Goal: Transaction & Acquisition: Purchase product/service

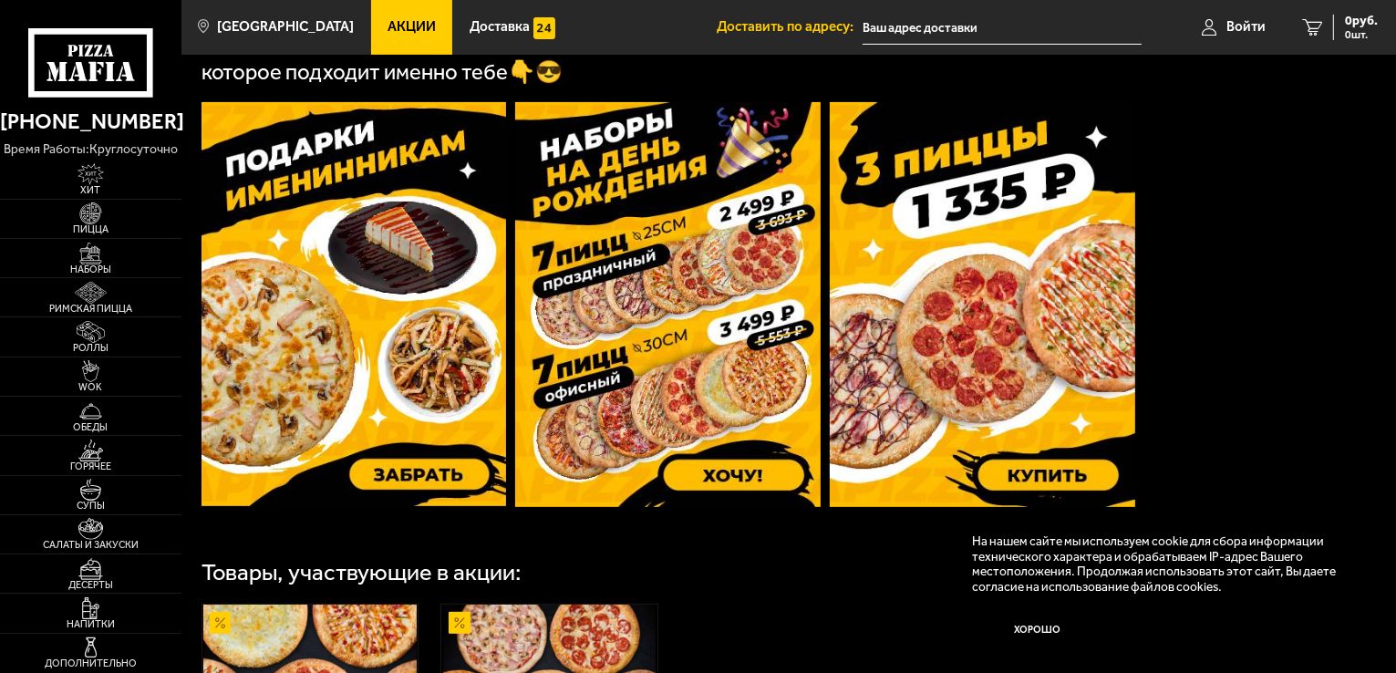
scroll to position [510, 0]
click at [387, 34] on span "Акции" at bounding box center [411, 27] width 48 height 14
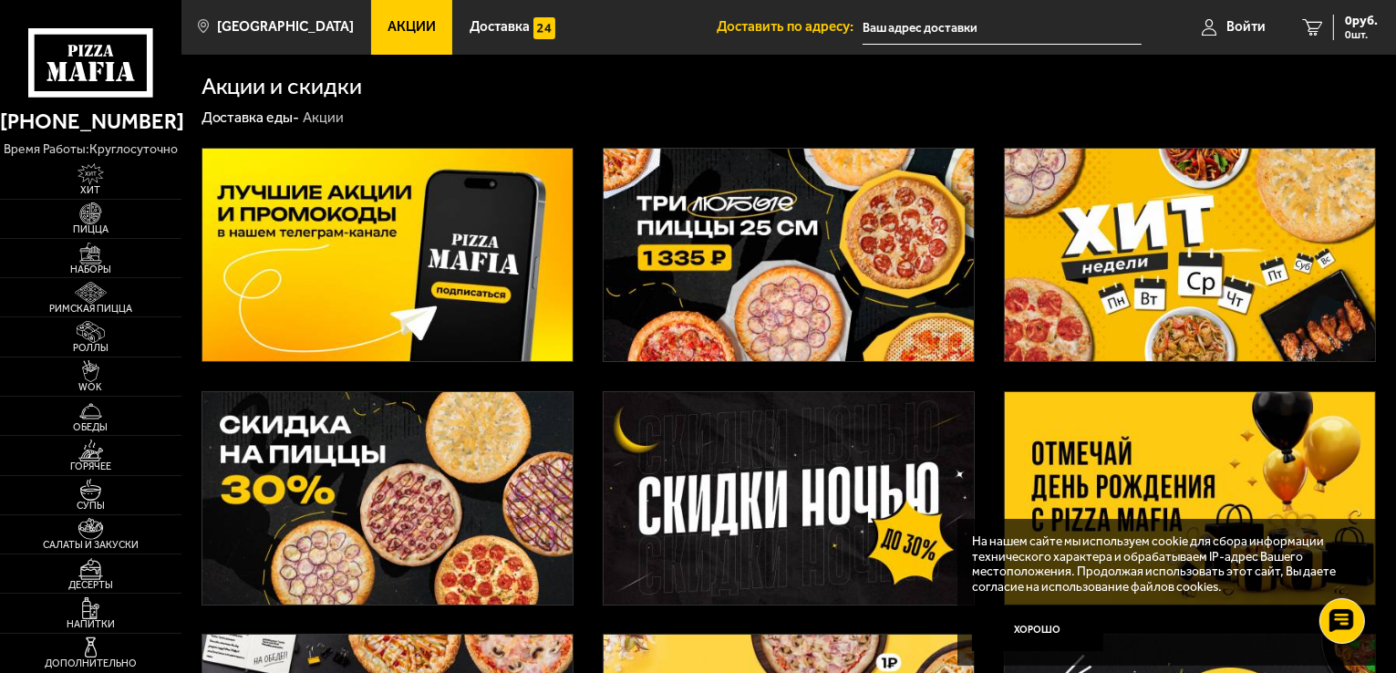
click at [737, 294] on img at bounding box center [788, 255] width 370 height 212
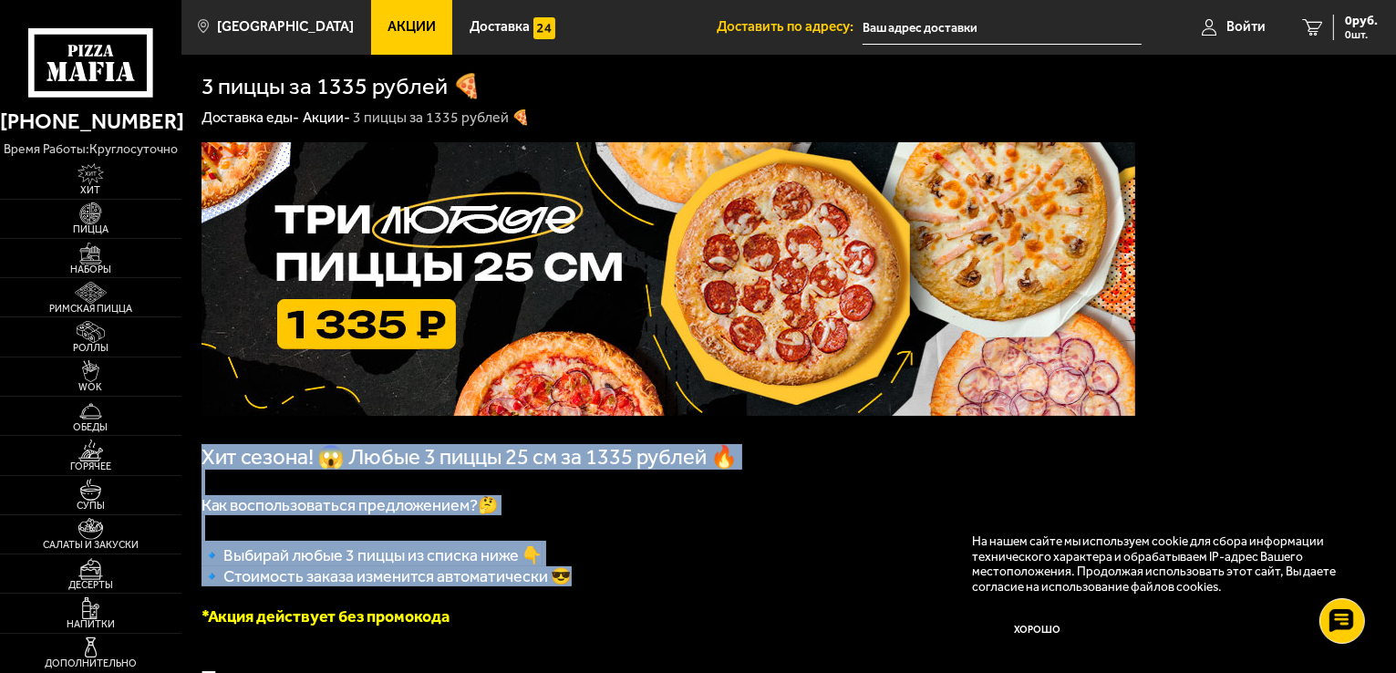
drag, startPoint x: 200, startPoint y: 448, endPoint x: 595, endPoint y: 593, distance: 421.6
copy div "Хит сезона! 😱 Любые 3 пиццы 25 см за 1335 рублей 🔥 Как воспользоваться предложе…"
